Goal: Task Accomplishment & Management: Complete application form

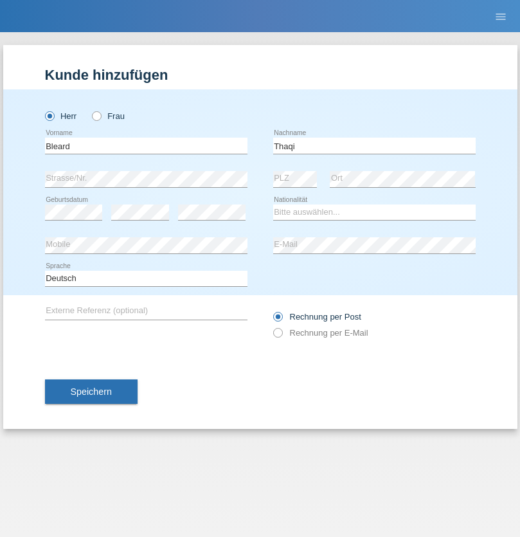
type input "Thaqi"
select select "IT"
select select "C"
select select "14"
select select "07"
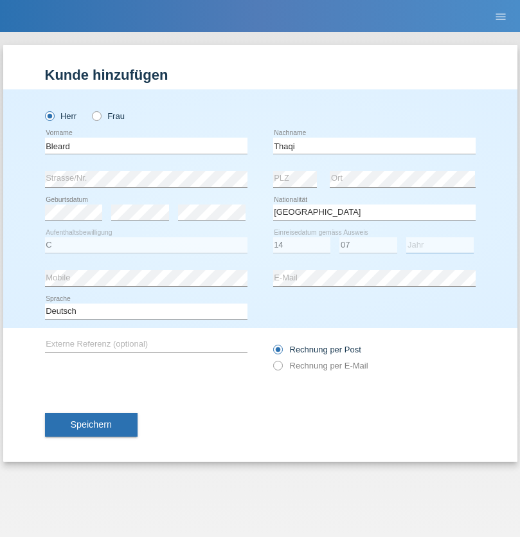
select select "2019"
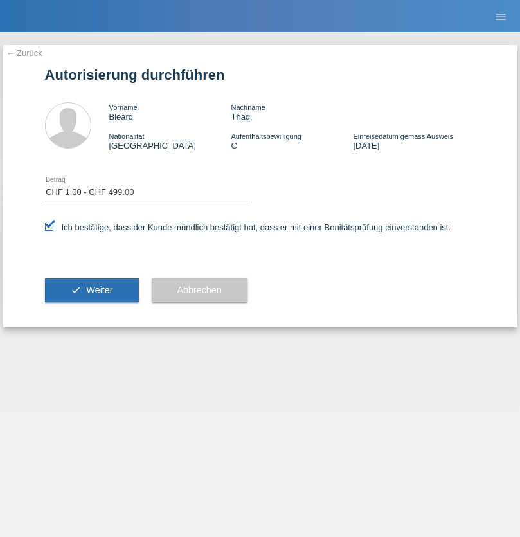
select select "1"
click at [91, 290] on span "Weiter" at bounding box center [99, 290] width 26 height 10
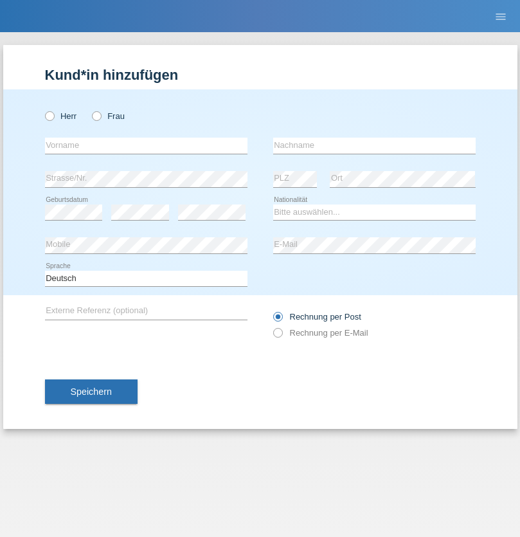
radio input "true"
click at [146, 145] on input "text" at bounding box center [146, 146] width 202 height 16
type input "[PERSON_NAME]"
click at [374, 145] on input "text" at bounding box center [374, 146] width 202 height 16
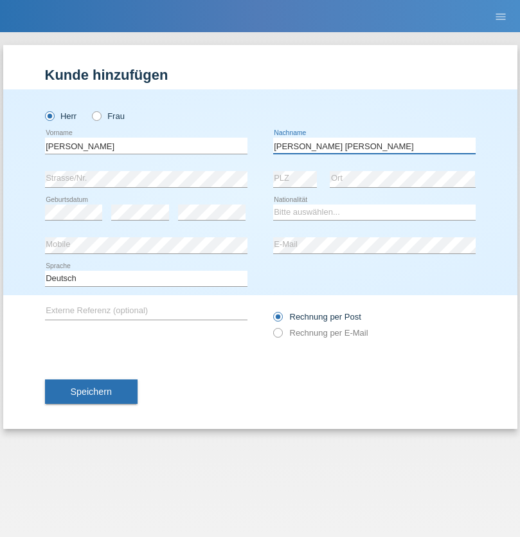
type input "[PERSON_NAME] [PERSON_NAME]"
select select "PT"
select select "C"
select select "07"
select select "06"
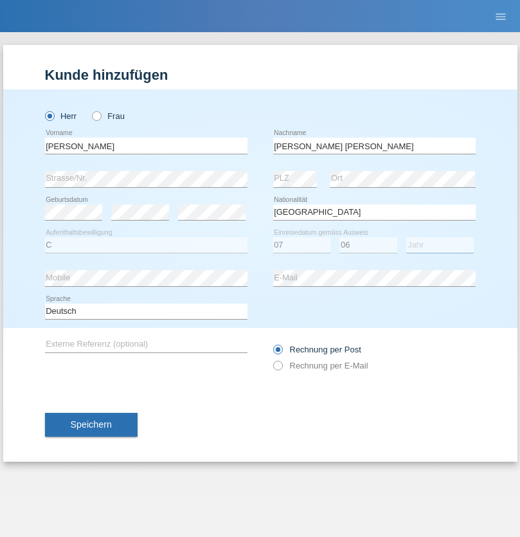
select select "2021"
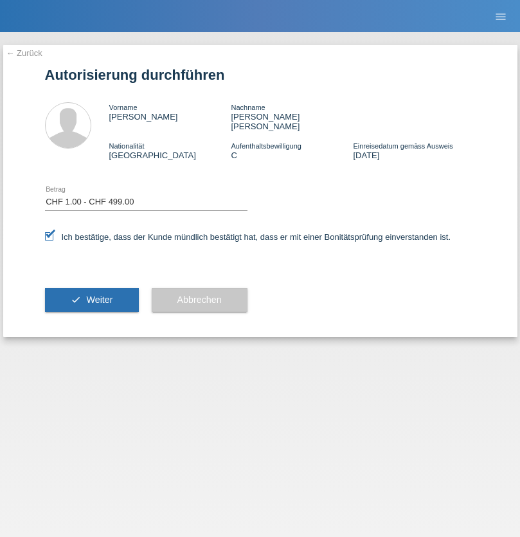
select select "1"
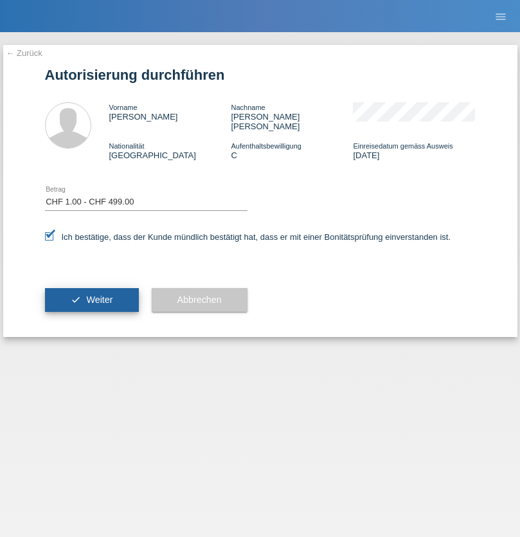
click at [91, 294] on span "Weiter" at bounding box center [99, 299] width 26 height 10
